Goal: Communication & Community: Ask a question

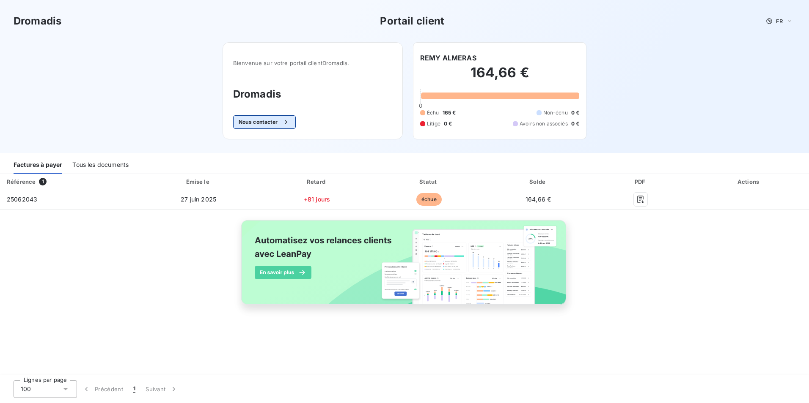
click at [272, 128] on button "Nous contacter" at bounding box center [264, 122] width 63 height 14
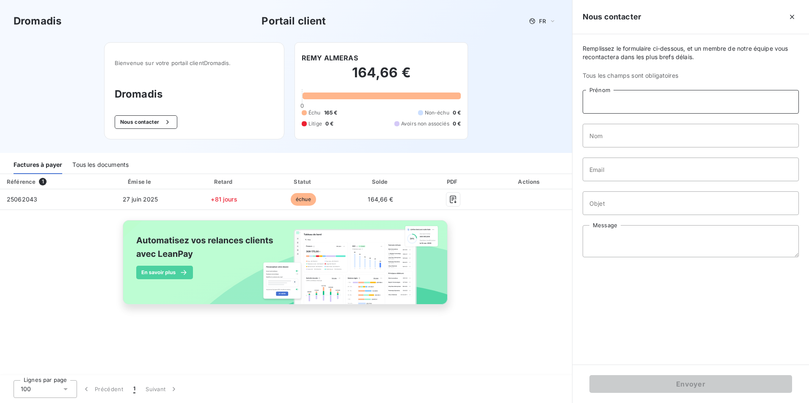
click at [621, 101] on input "Prénom" at bounding box center [690, 102] width 216 height 24
type input "Remy"
type input "ALMERAS"
type input "[EMAIL_ADDRESS][DOMAIN_NAME]"
click at [622, 200] on input "Objet" at bounding box center [690, 204] width 216 height 24
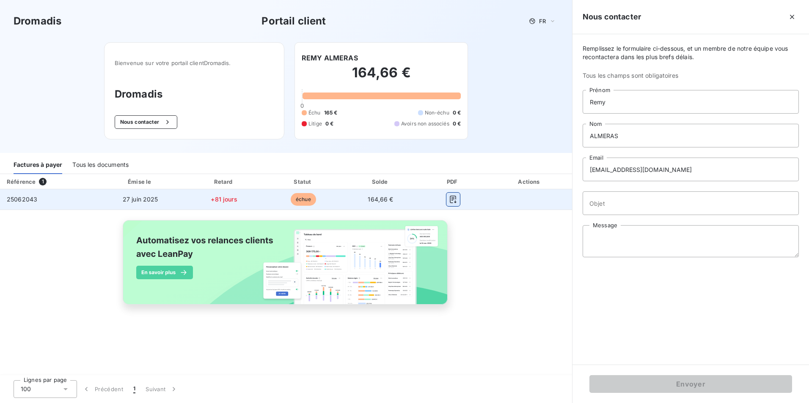
click at [453, 200] on icon "button" at bounding box center [453, 199] width 8 height 8
